Goal: Check status: Check status

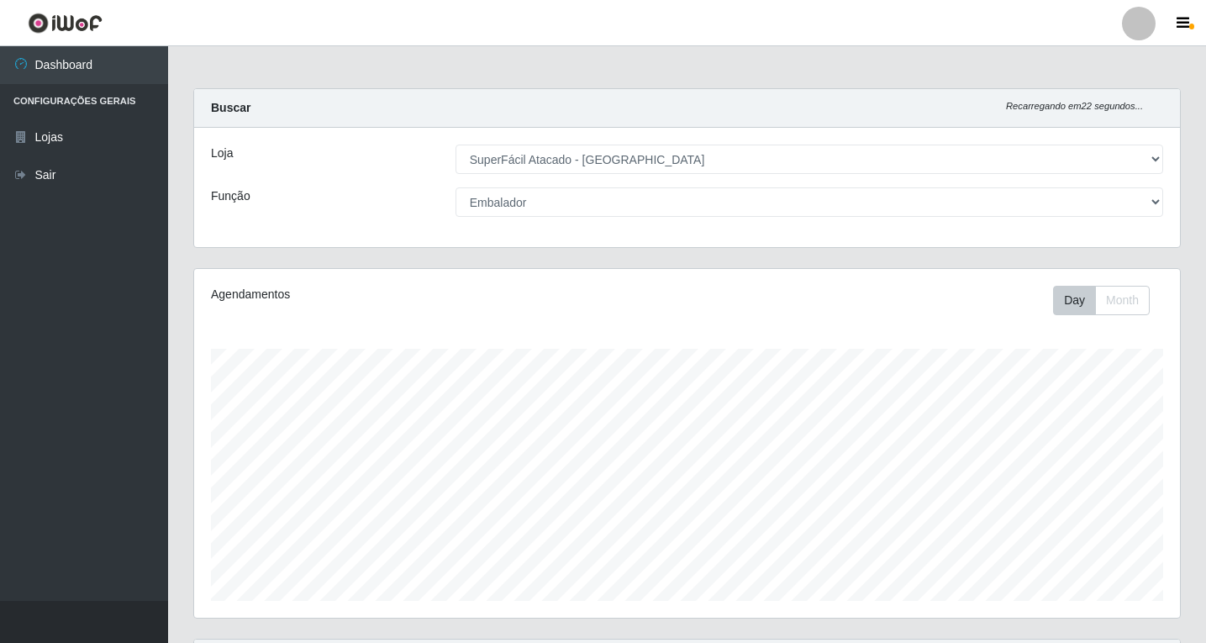
select select "503"
select select "1"
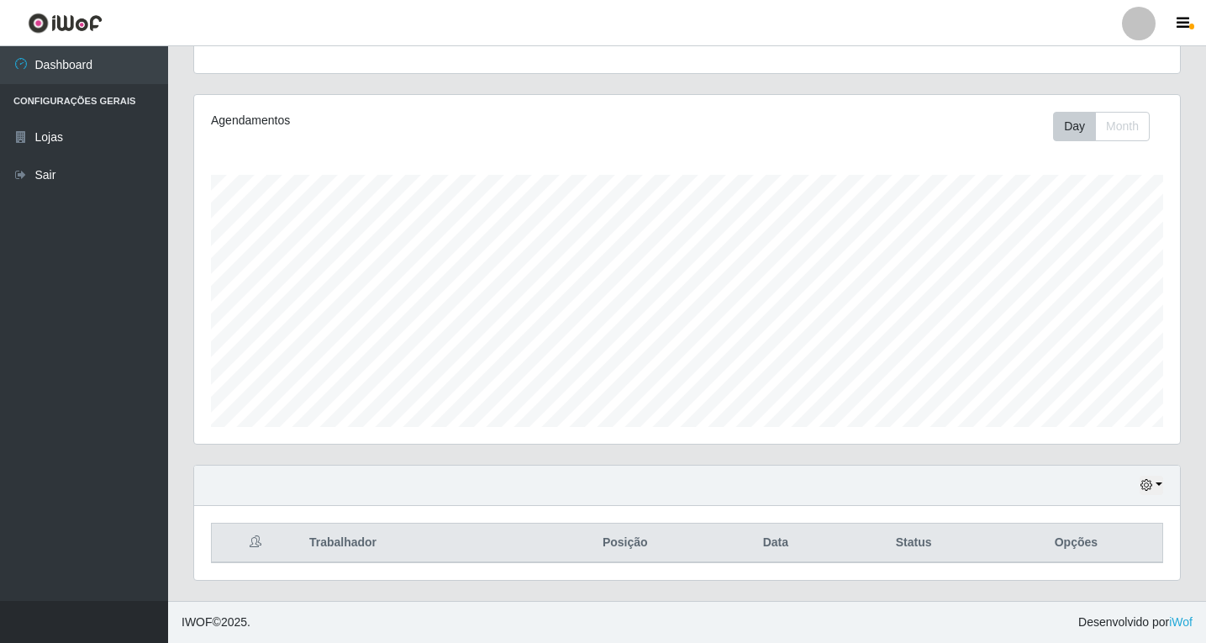
scroll to position [349, 986]
click at [1160, 480] on button "button" at bounding box center [1151, 485] width 24 height 19
click at [1068, 417] on button "1 Semana" at bounding box center [1095, 422] width 133 height 35
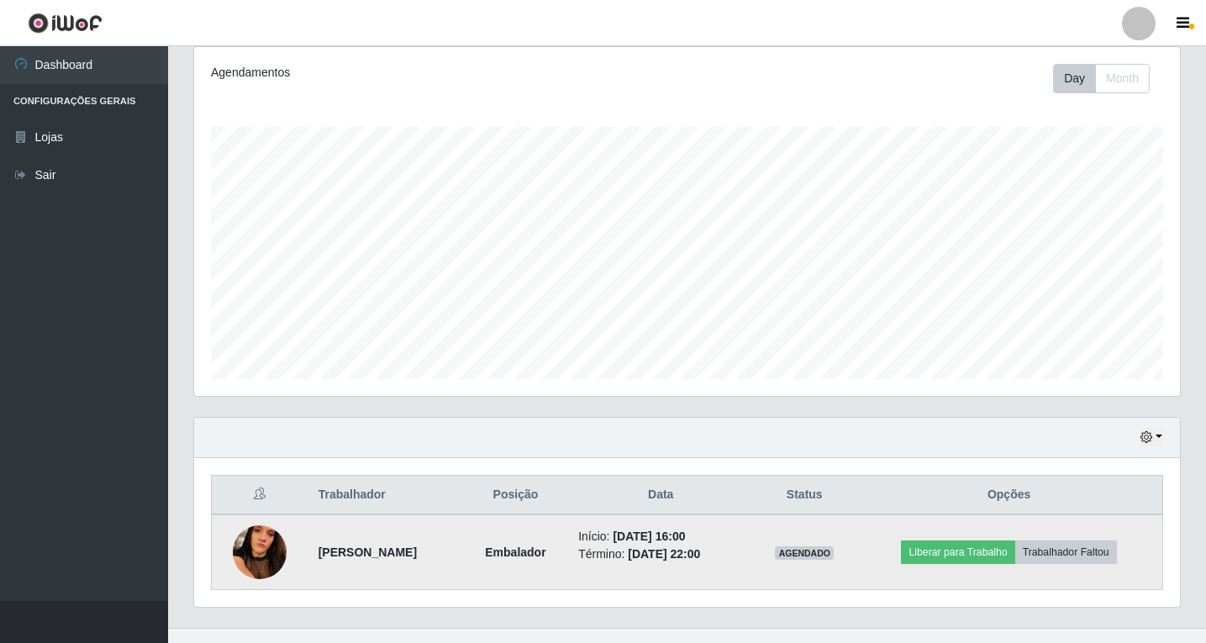
scroll to position [249, 0]
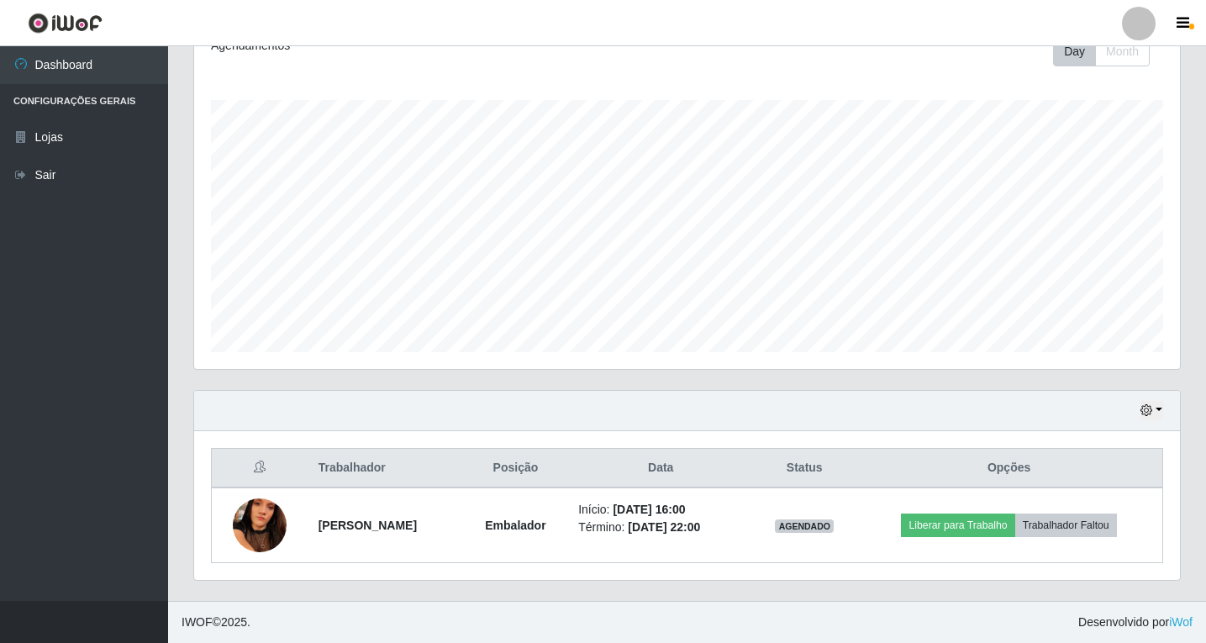
click at [1163, 411] on div "Hoje 1 dia 3 dias 1 Semana Não encerrados" at bounding box center [687, 411] width 986 height 40
click at [1159, 408] on button "button" at bounding box center [1151, 410] width 24 height 19
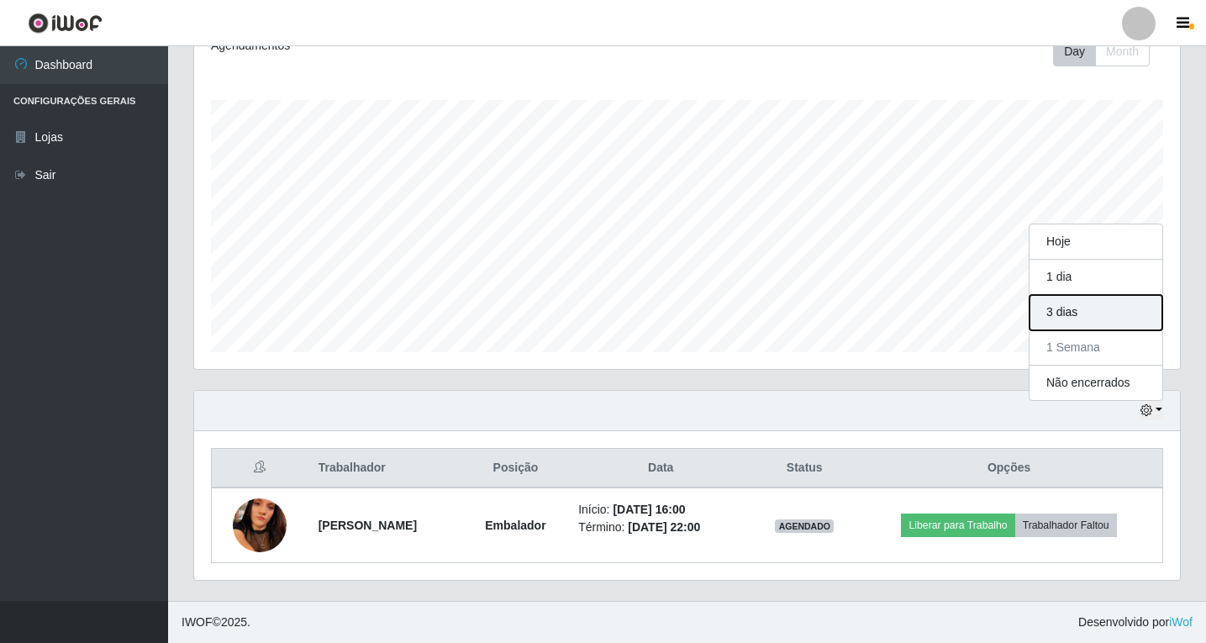
click at [1080, 313] on button "3 dias" at bounding box center [1095, 312] width 133 height 35
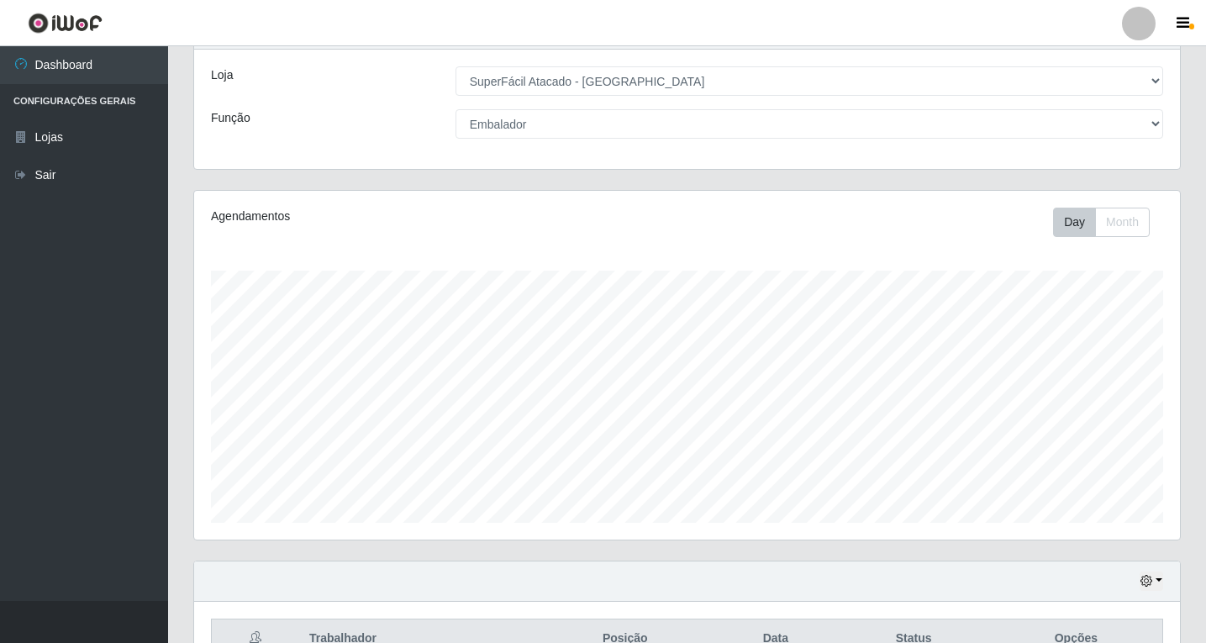
scroll to position [174, 0]
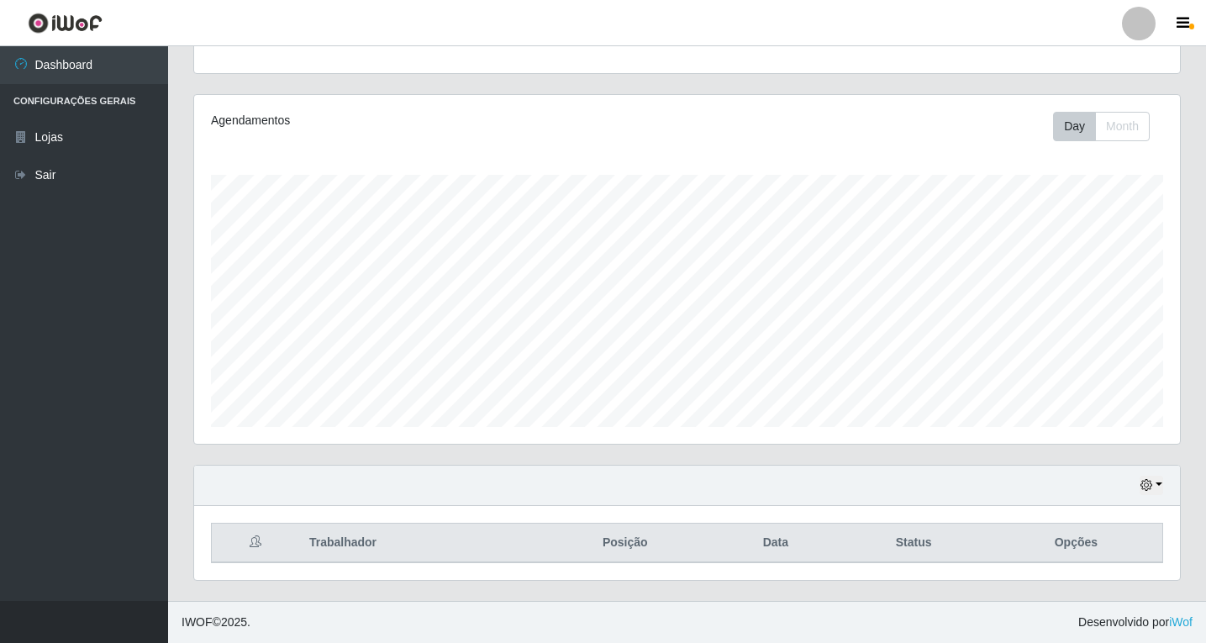
click at [1163, 466] on div "Hoje 1 dia 3 dias 1 Semana Não encerrados" at bounding box center [687, 486] width 986 height 40
click at [1157, 485] on button "button" at bounding box center [1151, 485] width 24 height 19
click at [1083, 424] on button "1 Semana" at bounding box center [1095, 422] width 133 height 35
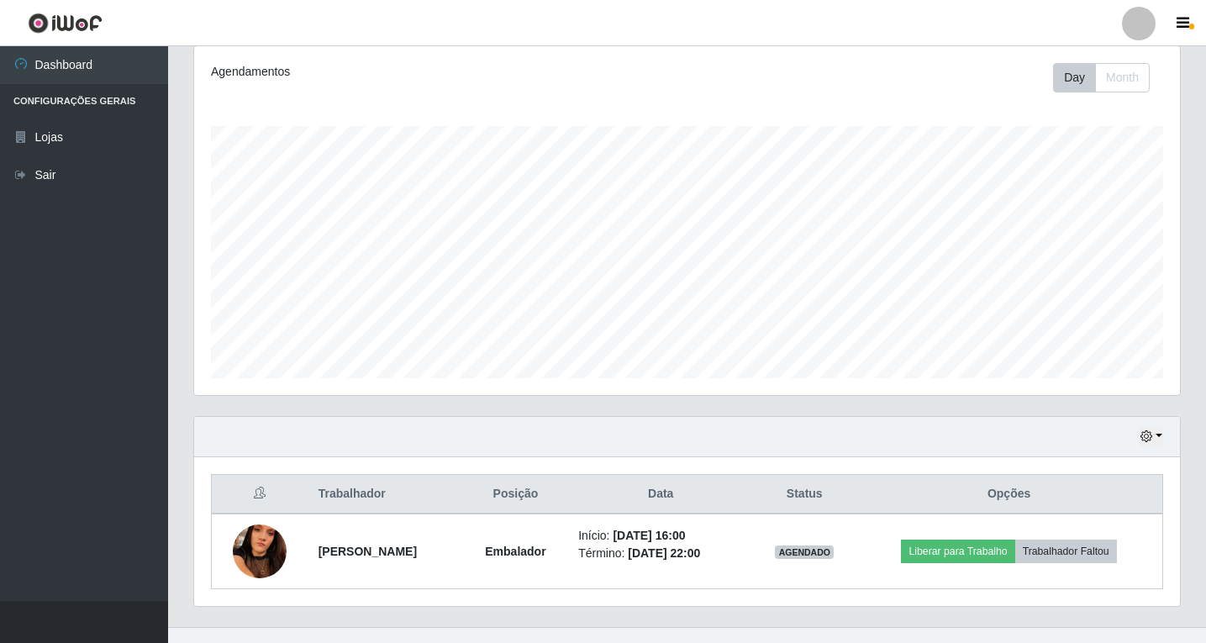
scroll to position [249, 0]
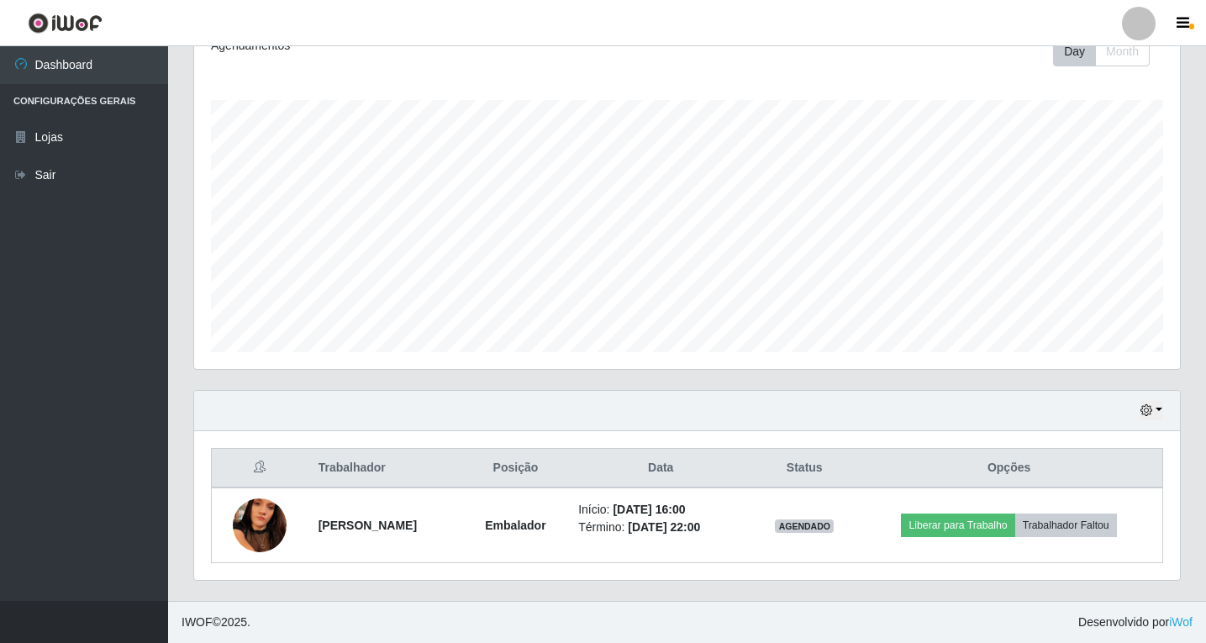
click at [1158, 398] on div "Hoje 1 dia 3 dias 1 Semana Não encerrados" at bounding box center [687, 411] width 986 height 40
click at [1160, 405] on button "button" at bounding box center [1151, 410] width 24 height 19
click at [876, 406] on div "Hoje 1 dia 3 dias 1 Semana Não encerrados" at bounding box center [687, 411] width 986 height 40
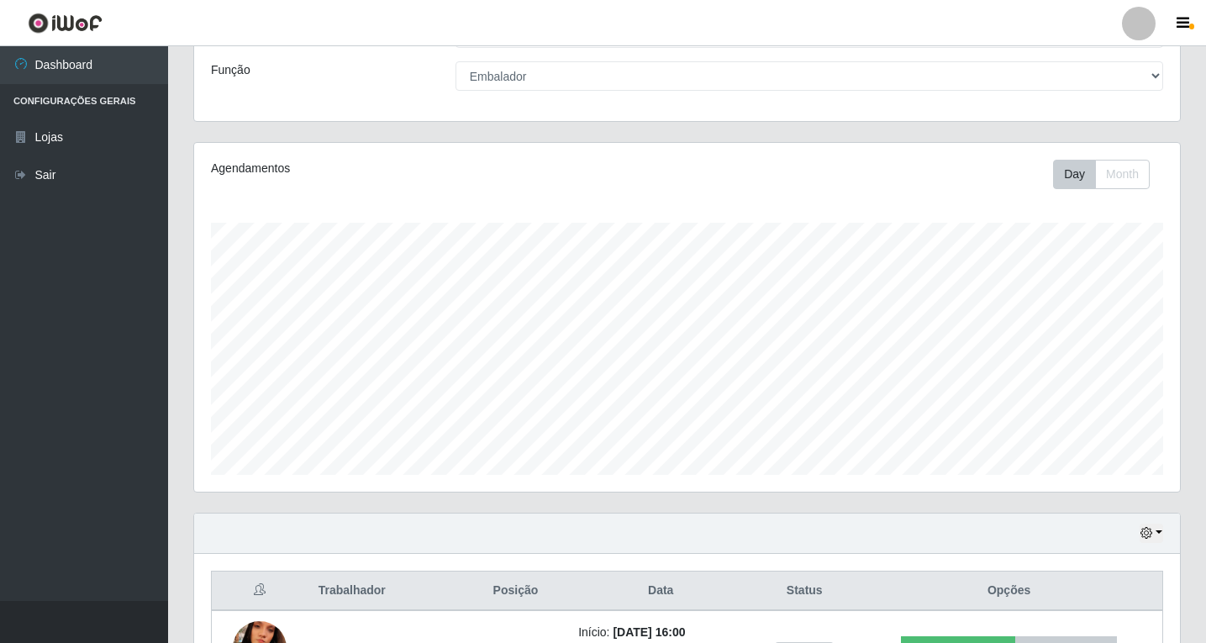
scroll to position [0, 0]
